Goal: Task Accomplishment & Management: Complete application form

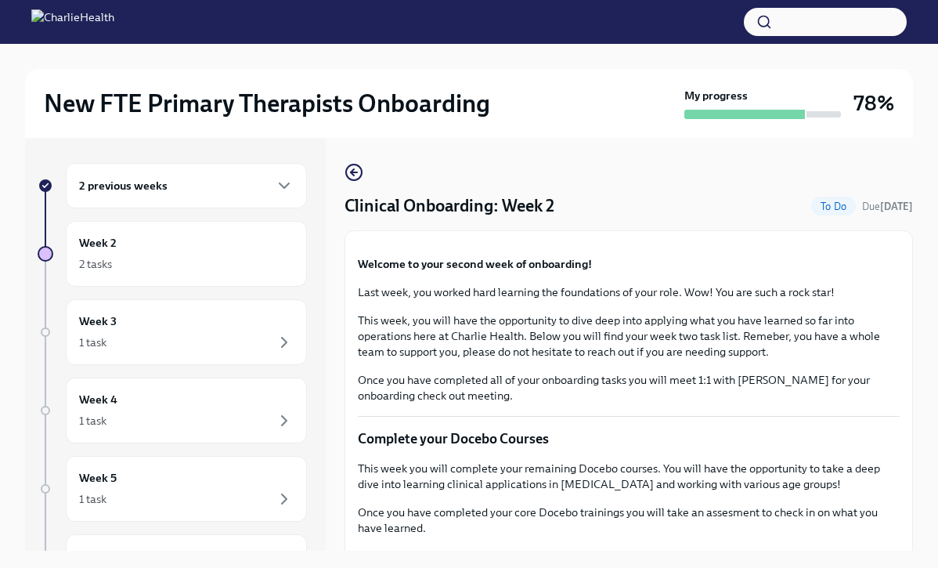
scroll to position [1465, 0]
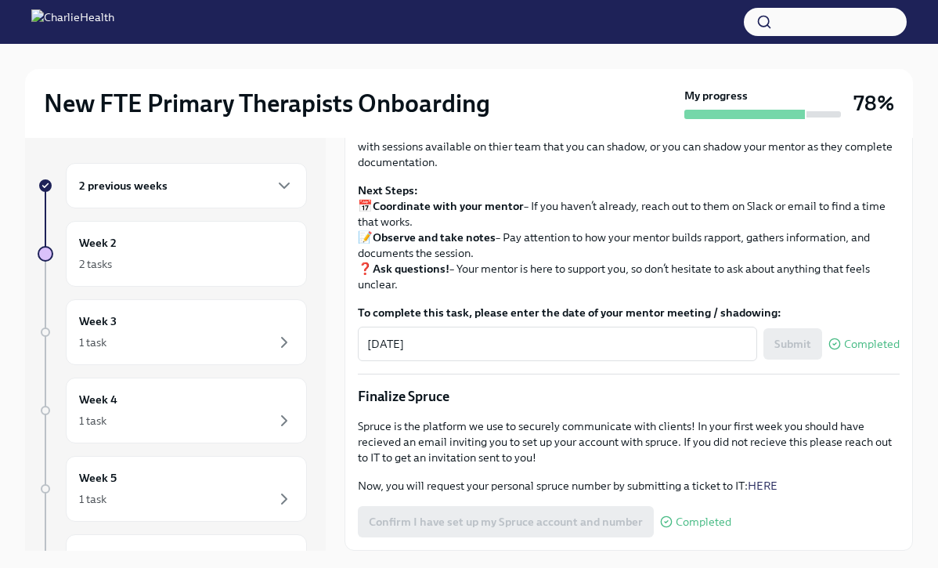
click at [0, 0] on input "Upload Mock Treatment Plan" at bounding box center [0, 0] width 0 height 0
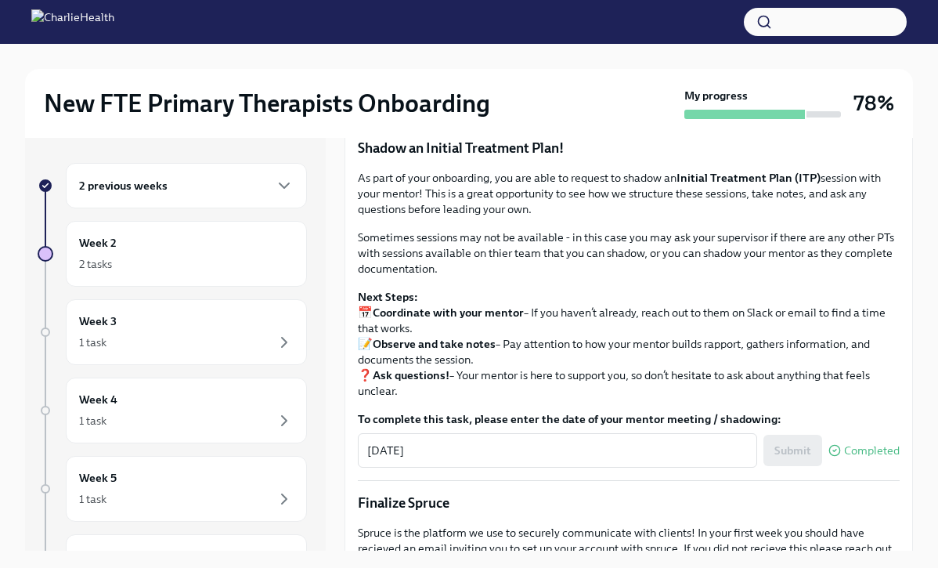
scroll to position [1312, 0]
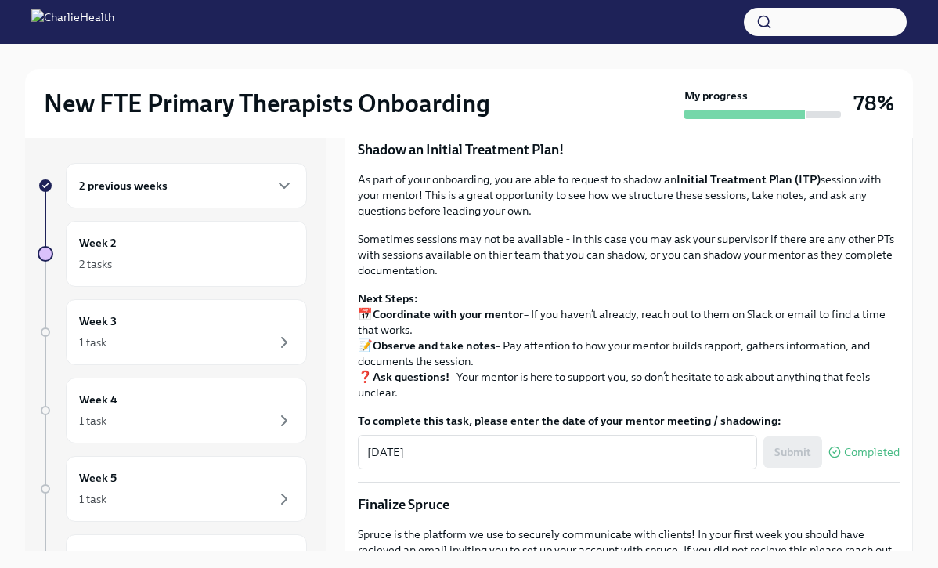
click at [538, 106] on span "I have completed my Mock Treatment Plan" at bounding box center [480, 99] width 222 height 16
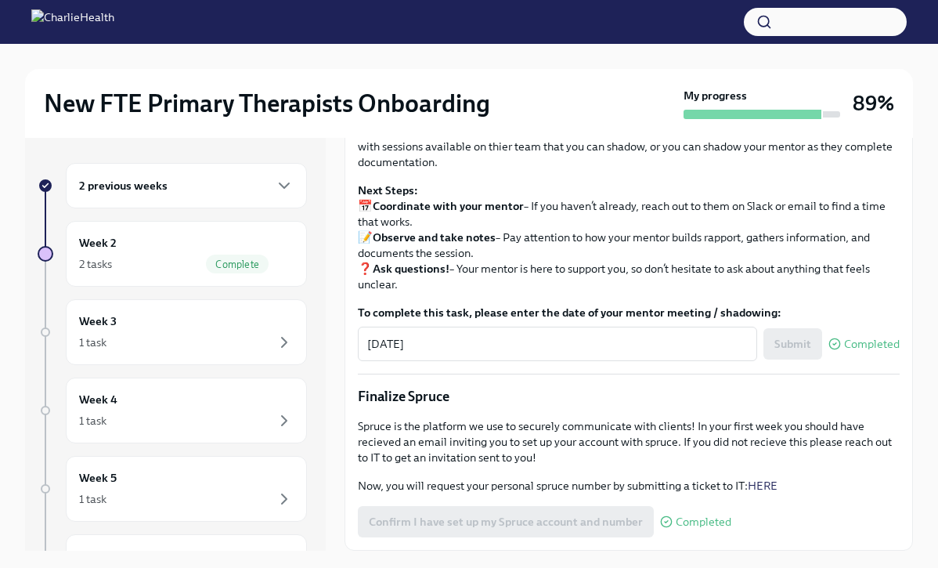
scroll to position [1697, 0]
click at [247, 251] on div "Week 2 2 tasks Complete" at bounding box center [186, 253] width 215 height 39
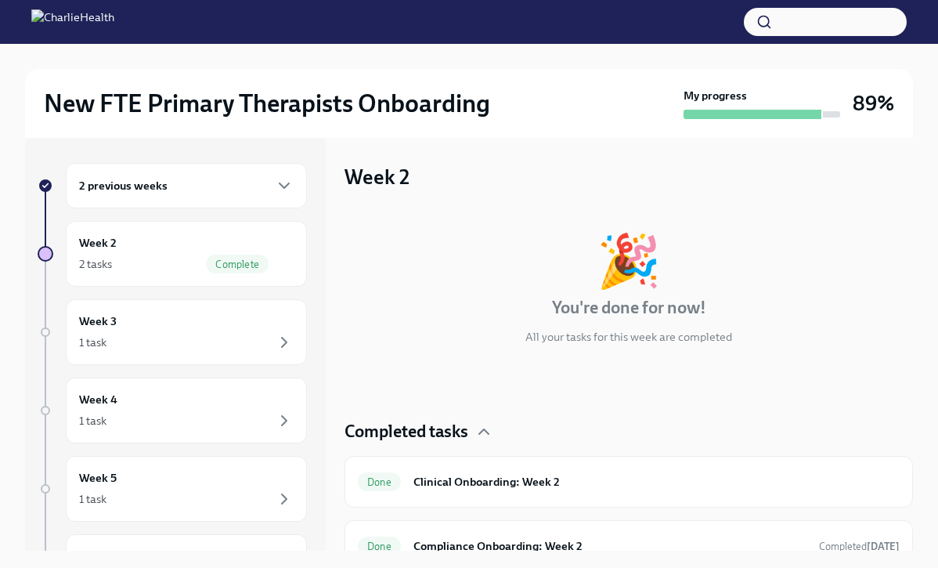
scroll to position [21, 0]
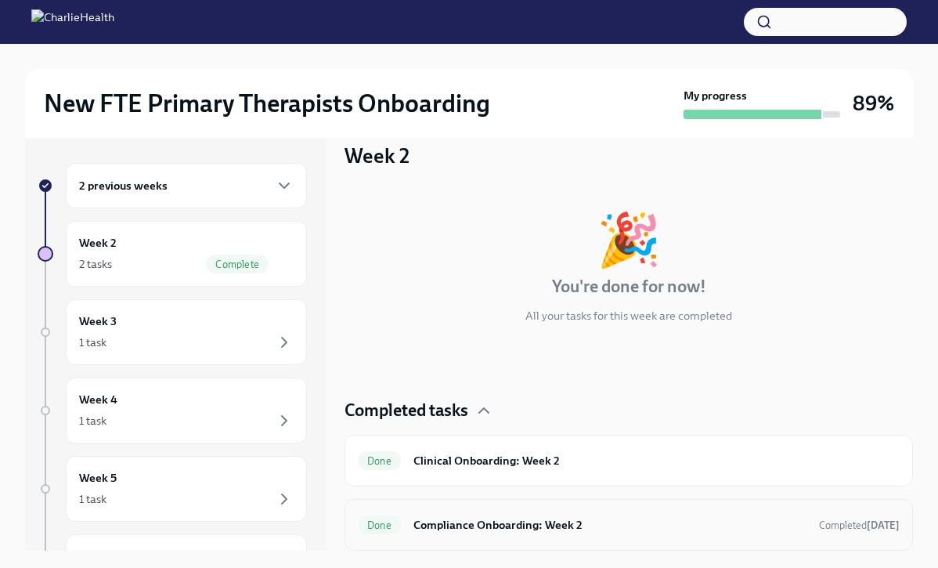
click at [475, 534] on div "Done Compliance Onboarding: Week 2 Completed [DATE]" at bounding box center [629, 524] width 542 height 25
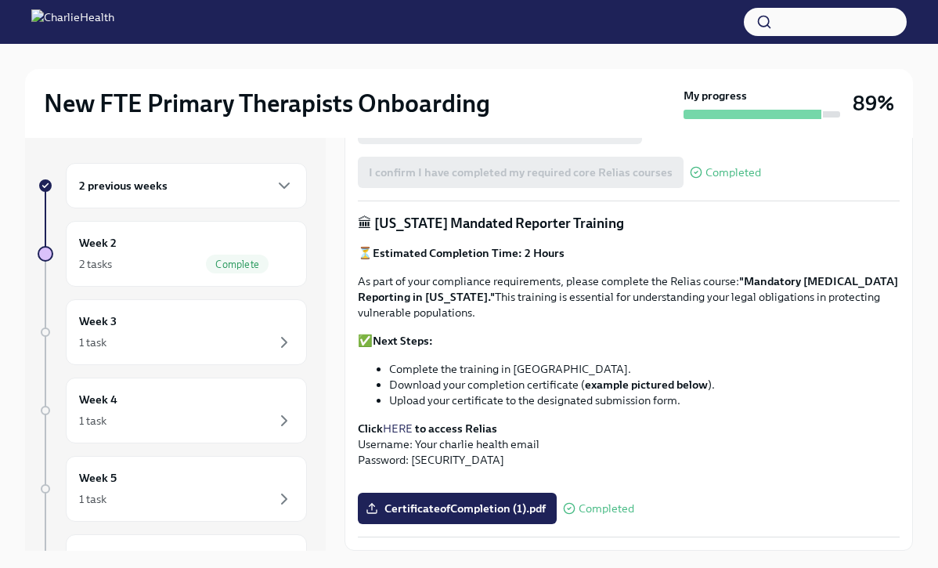
scroll to position [1059, 0]
click at [471, 509] on span "CertificateofCompletion (1).pdf" at bounding box center [457, 508] width 177 height 16
click at [0, 0] on input "CertificateofCompletion (1).pdf" at bounding box center [0, 0] width 0 height 0
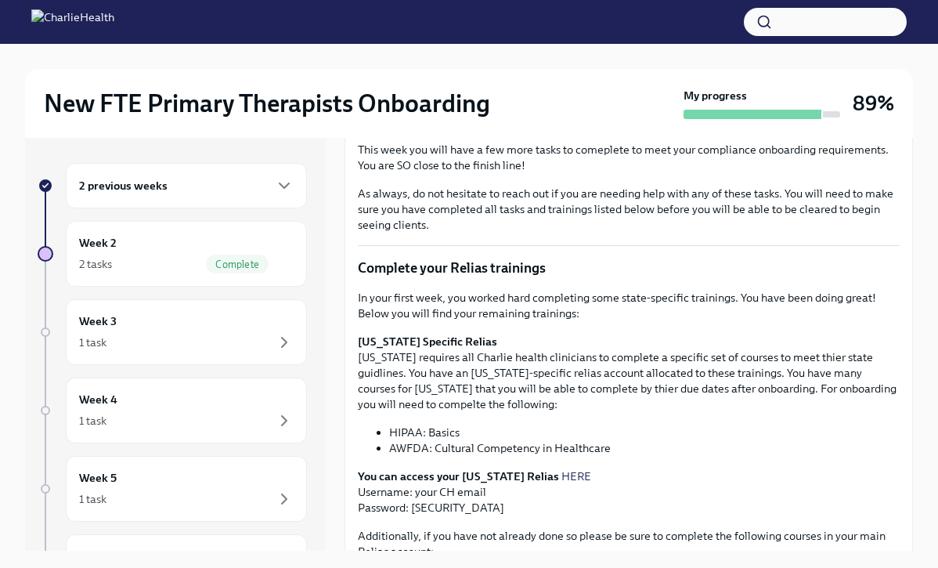
scroll to position [0, 0]
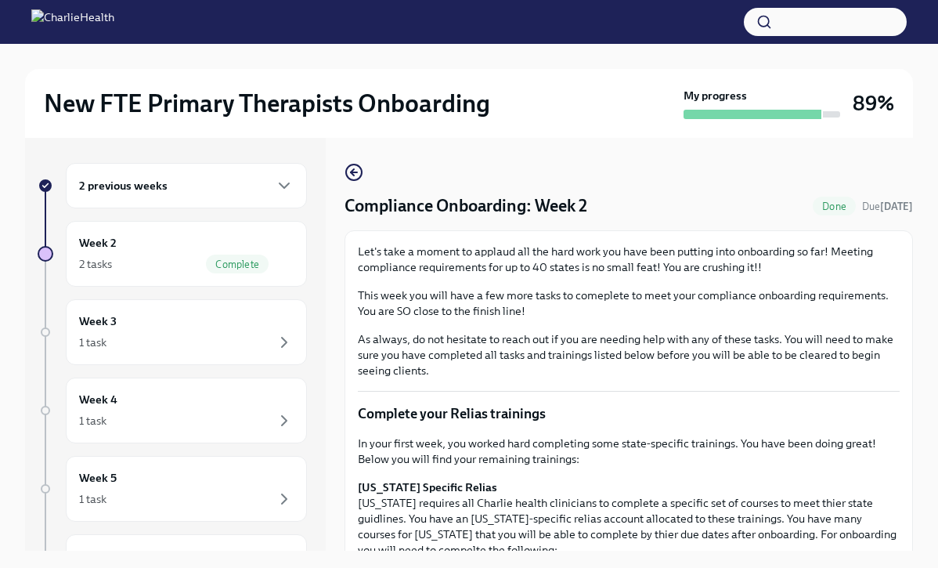
click at [193, 172] on div "2 previous weeks" at bounding box center [186, 185] width 241 height 45
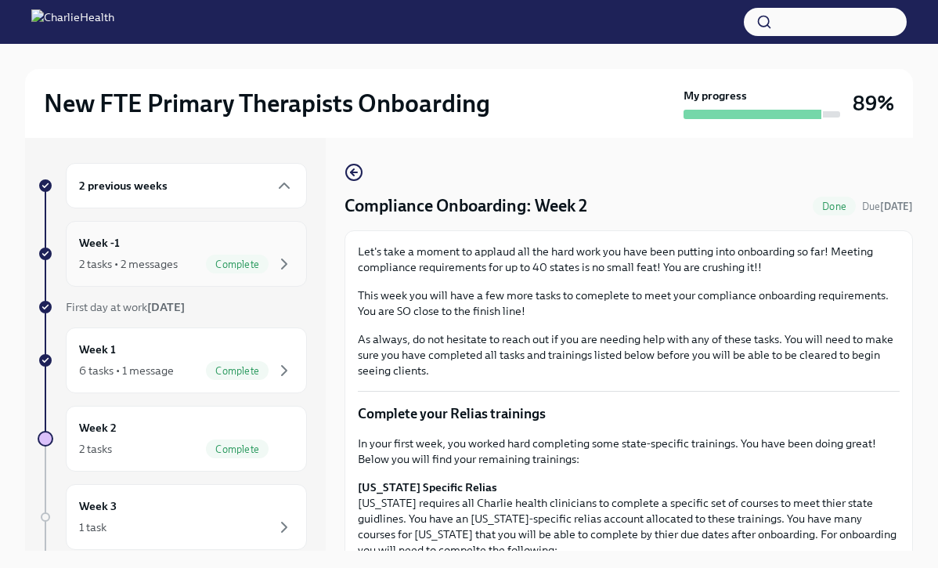
click at [265, 242] on div "Week -1 2 tasks • 2 messages Complete" at bounding box center [186, 253] width 215 height 39
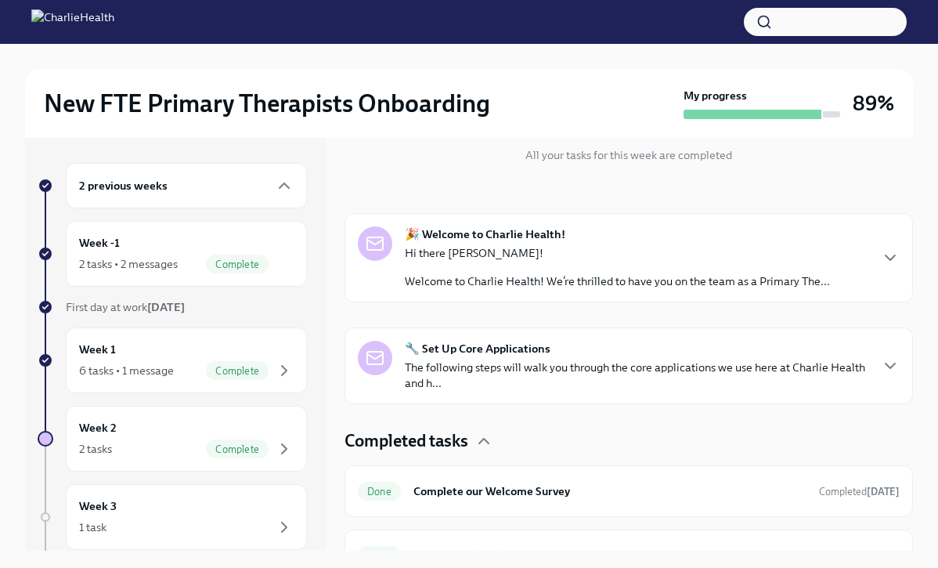
click at [505, 276] on p "Welcome to Charlie Health! We’re thrilled to have you on the team as a Primary …" at bounding box center [617, 281] width 425 height 16
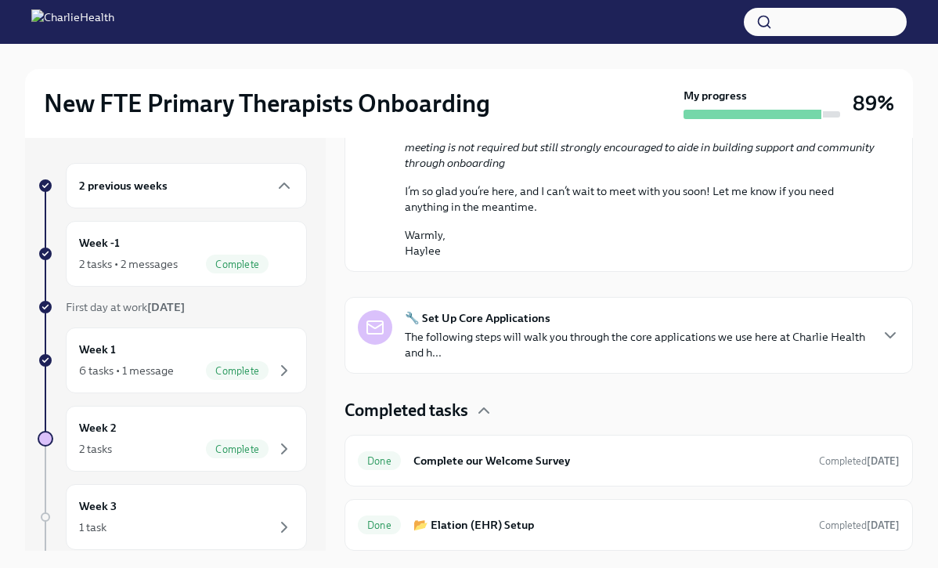
scroll to position [1051, 0]
click at [502, 331] on p "The following steps will walk you through the core applications we use here at …" at bounding box center [637, 344] width 464 height 31
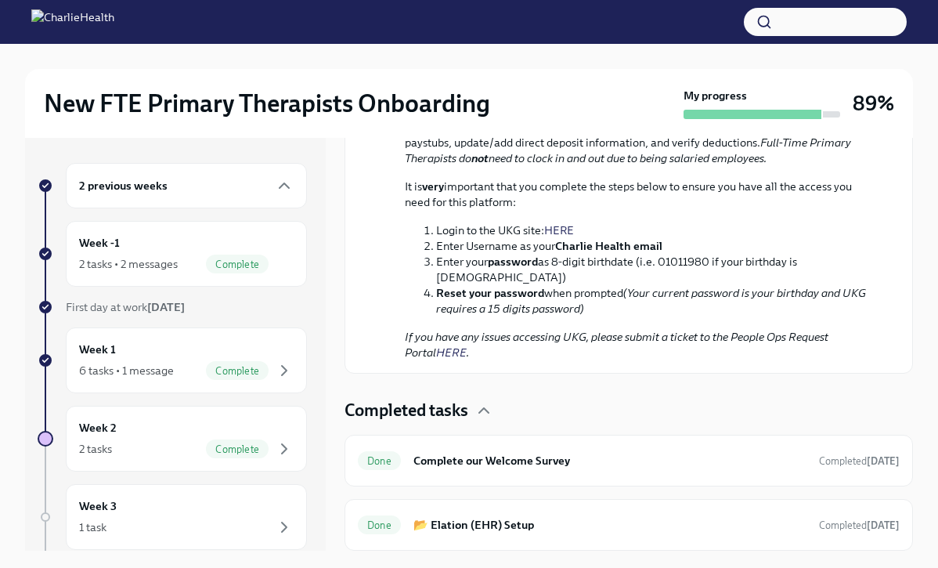
scroll to position [2030, 0]
click at [490, 471] on div "Done Complete our Welcome Survey Completed [DATE]" at bounding box center [629, 460] width 542 height 25
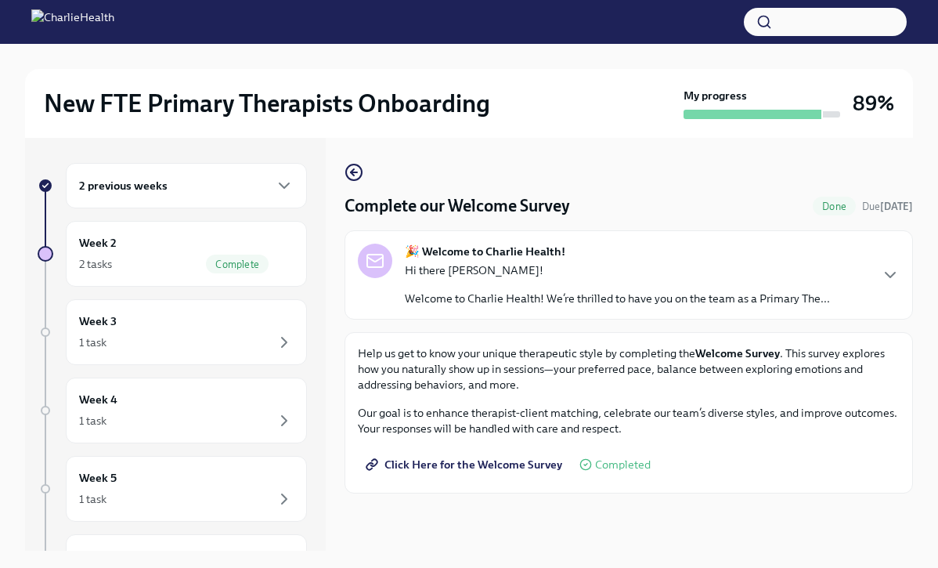
scroll to position [27, 0]
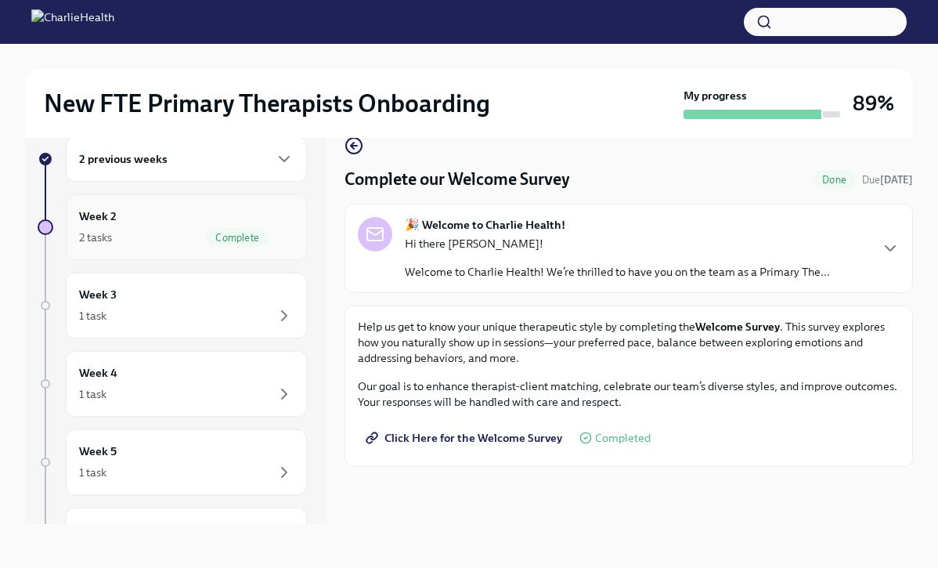
click at [229, 235] on span "Complete" at bounding box center [237, 238] width 63 height 12
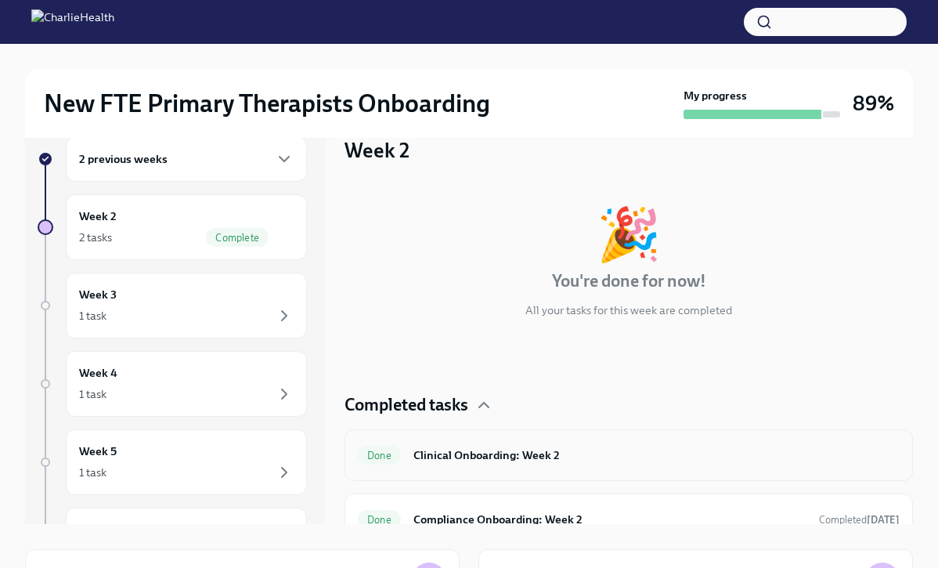
scroll to position [21, 0]
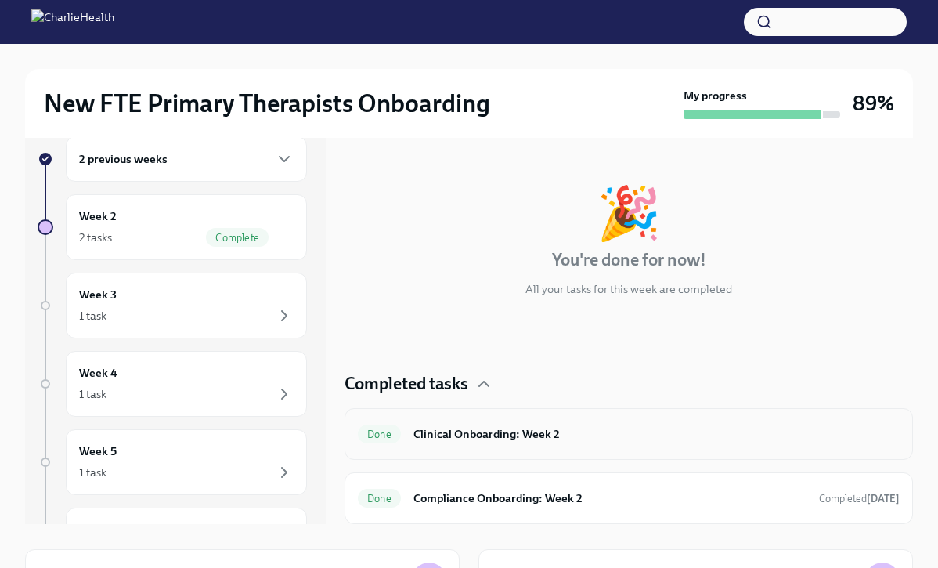
click at [420, 429] on h6 "Clinical Onboarding: Week 2" at bounding box center [656, 433] width 486 height 17
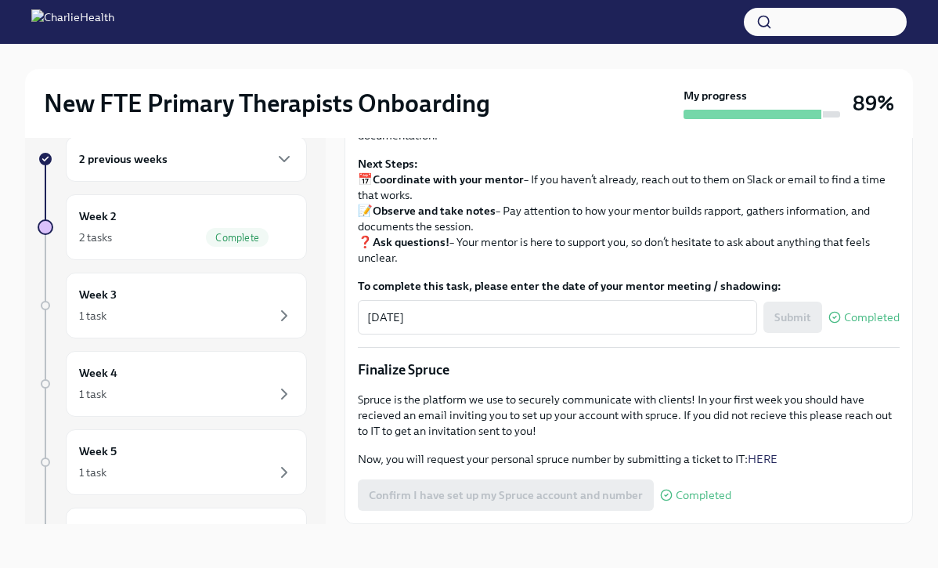
scroll to position [1697, 0]
click at [262, 232] on span "Complete" at bounding box center [237, 238] width 63 height 12
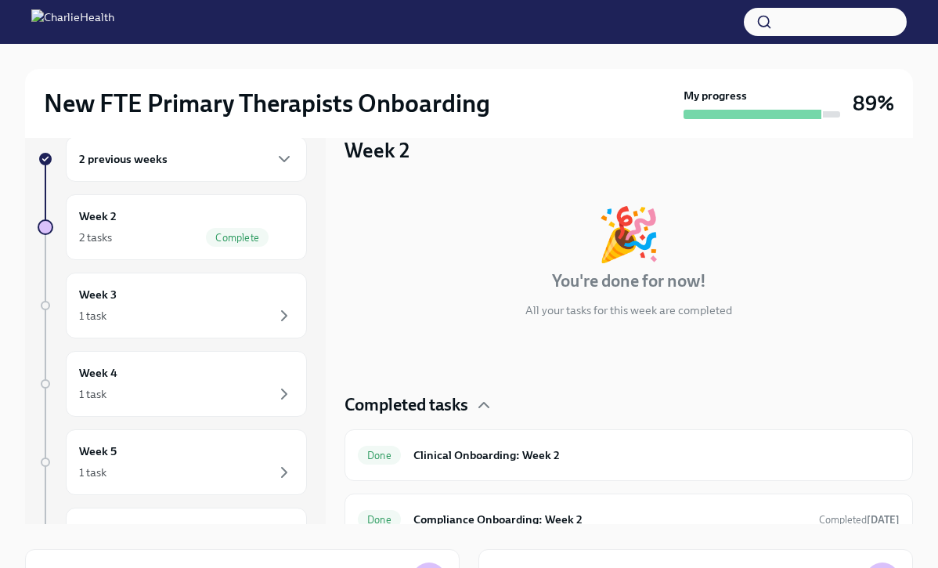
scroll to position [21, 0]
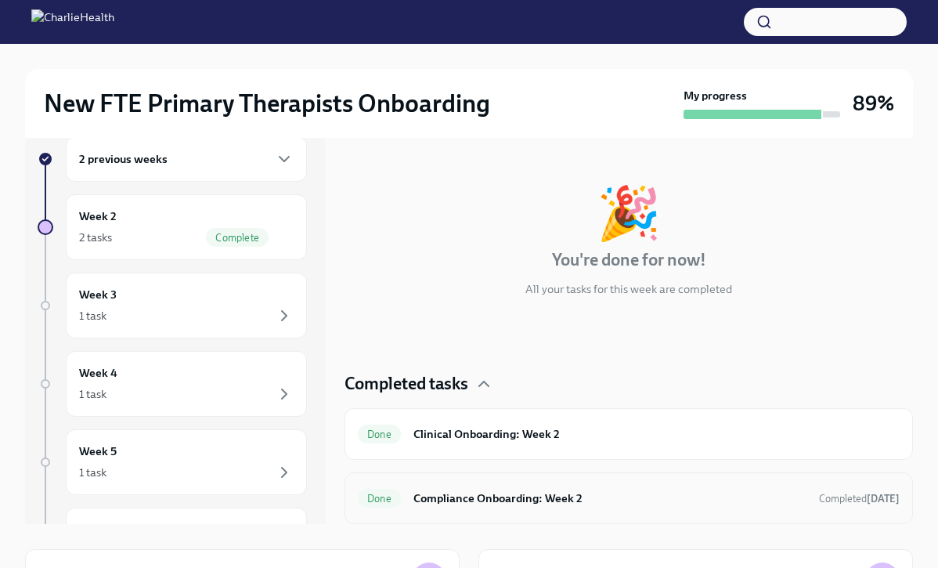
click at [525, 500] on h6 "Compliance Onboarding: Week 2" at bounding box center [609, 497] width 393 height 17
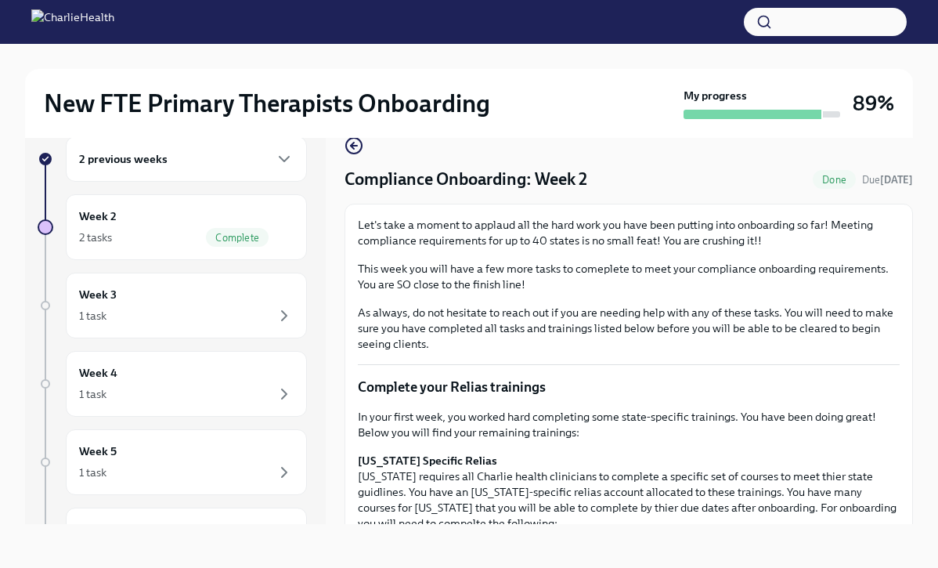
click at [223, 161] on div "2 previous weeks" at bounding box center [186, 159] width 215 height 19
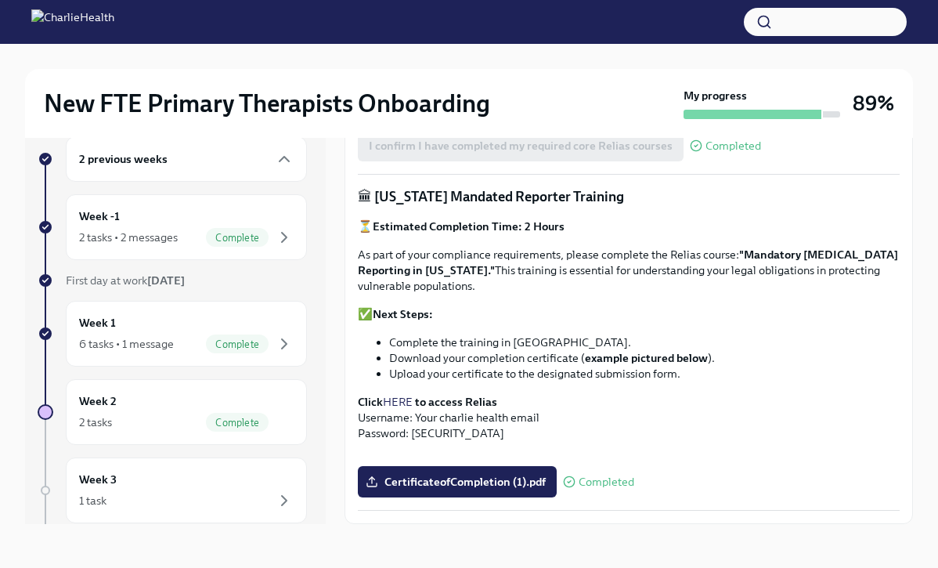
scroll to position [1008, 0]
click at [220, 404] on div "Week 2 2 tasks Complete" at bounding box center [186, 411] width 215 height 39
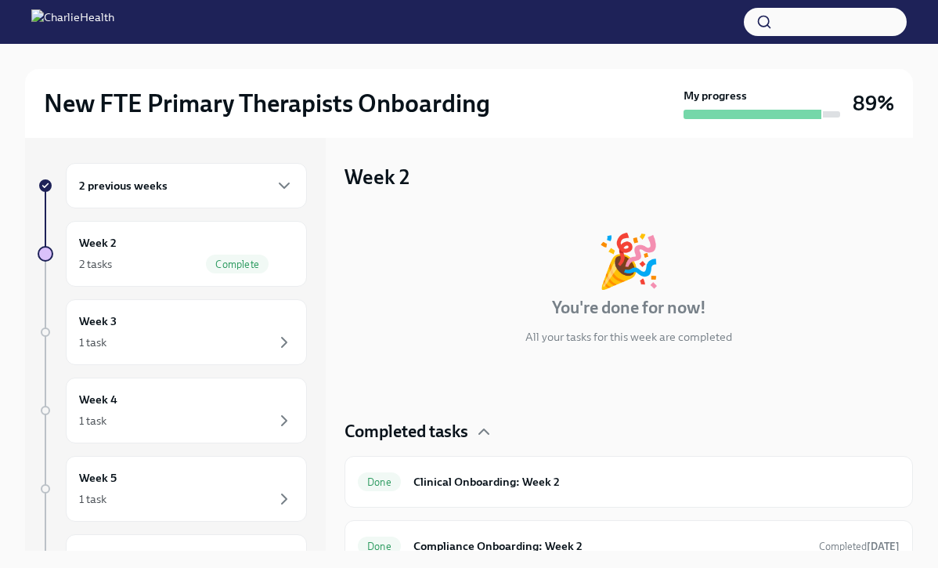
click at [197, 193] on div "2 previous weeks" at bounding box center [186, 185] width 215 height 19
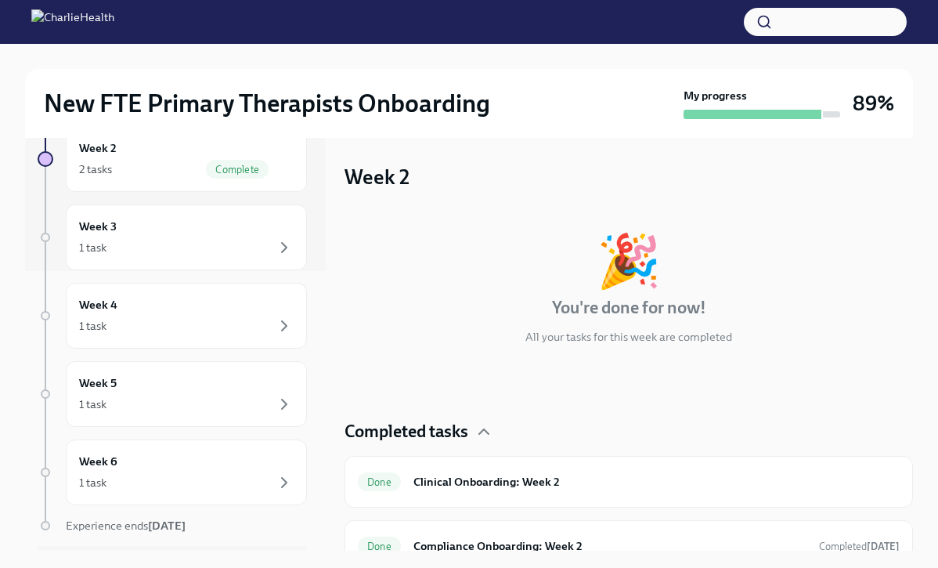
scroll to position [325, 0]
